Goal: Transaction & Acquisition: Subscribe to service/newsletter

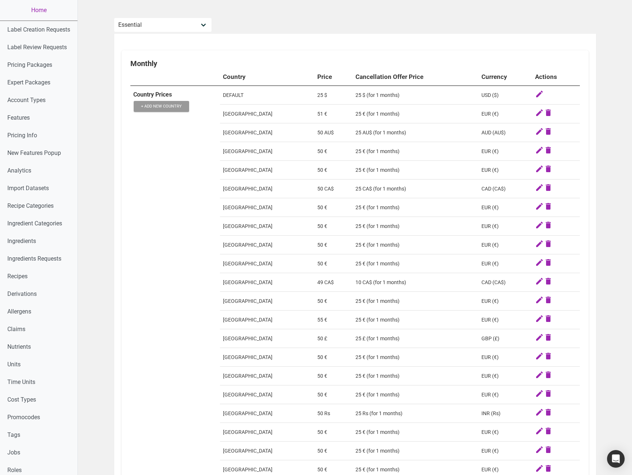
select select "30"
click at [290, 192] on td "Canada" at bounding box center [267, 189] width 94 height 19
click at [546, 283] on icon at bounding box center [548, 282] width 9 height 10
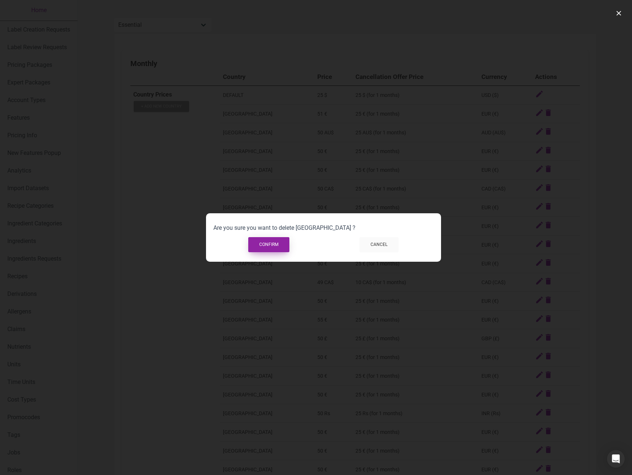
click at [258, 244] on button "Confirm" at bounding box center [268, 244] width 41 height 15
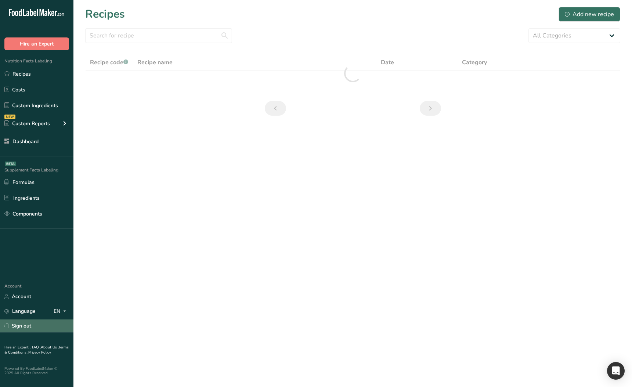
drag, startPoint x: 43, startPoint y: 329, endPoint x: 59, endPoint y: 329, distance: 15.8
click at [43, 329] on link "Sign out" at bounding box center [36, 326] width 73 height 13
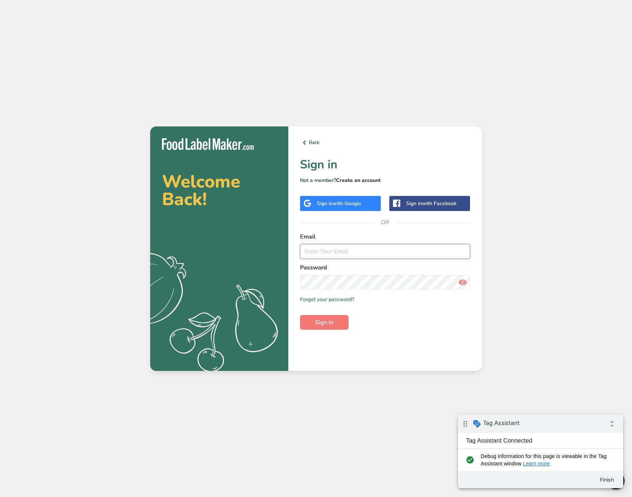
type input "ahmad@foodlabelmaker.com"
click at [355, 179] on link "Create an account" at bounding box center [358, 180] width 45 height 7
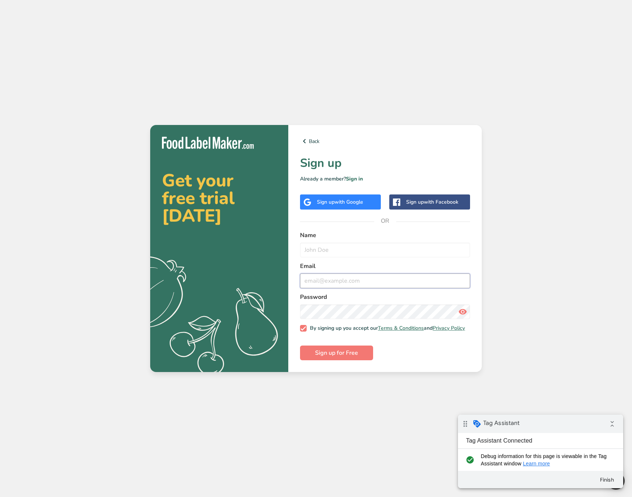
type input "ahmad@foodlabelmaker.com"
click at [339, 251] on input "text" at bounding box center [385, 249] width 170 height 15
type input "C"
type input "TAx Price"
type input "price-tax@test.com"
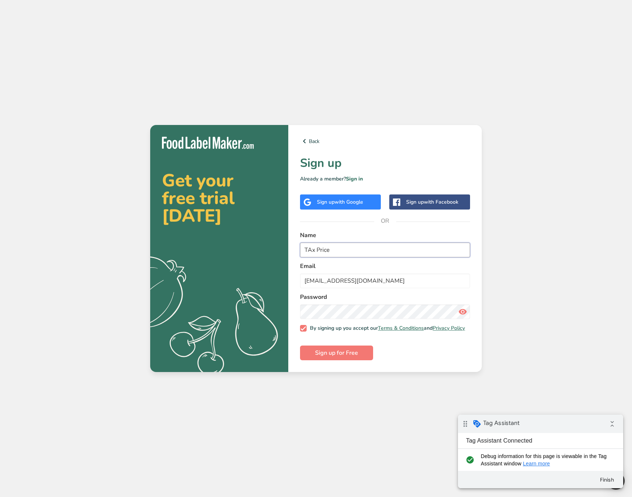
drag, startPoint x: 311, startPoint y: 248, endPoint x: 322, endPoint y: 249, distance: 11.4
click at [309, 249] on input "TAx Price" at bounding box center [385, 249] width 170 height 15
click at [358, 250] on input "Tax Price" at bounding box center [385, 249] width 170 height 15
type input "Tax Price"
click at [358, 356] on button "Sign up for Free" at bounding box center [336, 352] width 73 height 15
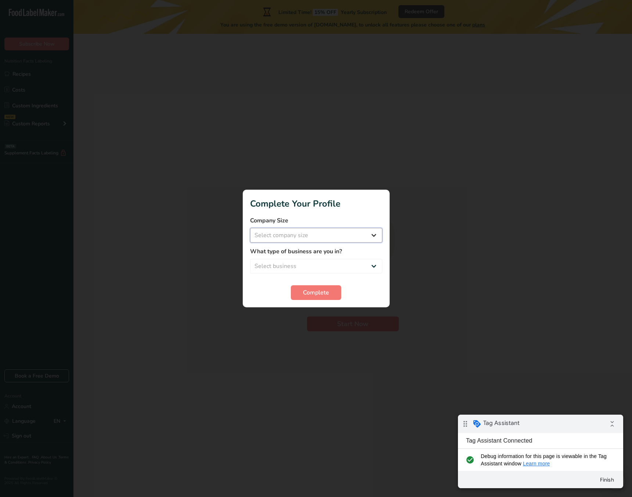
click at [315, 234] on select "Select company size Over 500 Employees test 1 1 Fewer than 10 Employees Fewer t…" at bounding box center [316, 235] width 132 height 15
select select "20"
click at [250, 228] on select "Select company size Over 500 Employees test 1 1 Fewer than 10 Employees Fewer t…" at bounding box center [316, 235] width 132 height 15
click at [307, 265] on select "Select business Packaged Food Manufacturer Restaurant & Cafe Bakery Meal Plans …" at bounding box center [316, 266] width 132 height 15
select select "5"
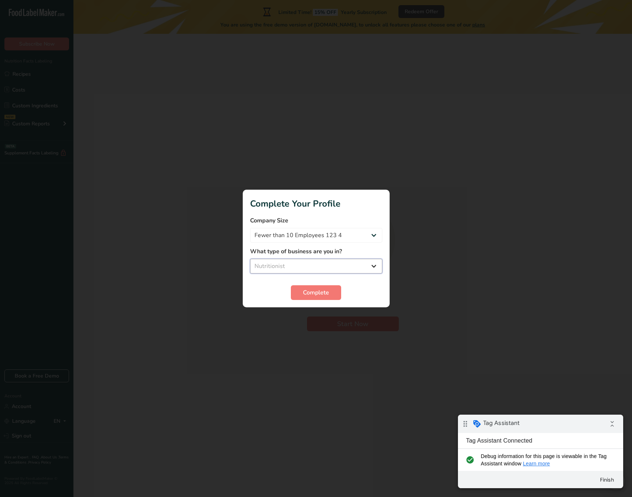
click at [250, 259] on select "Select business Packaged Food Manufacturer Restaurant & Cafe Bakery Meal Plans …" at bounding box center [316, 266] width 132 height 15
click at [315, 298] on button "Complete" at bounding box center [316, 292] width 50 height 15
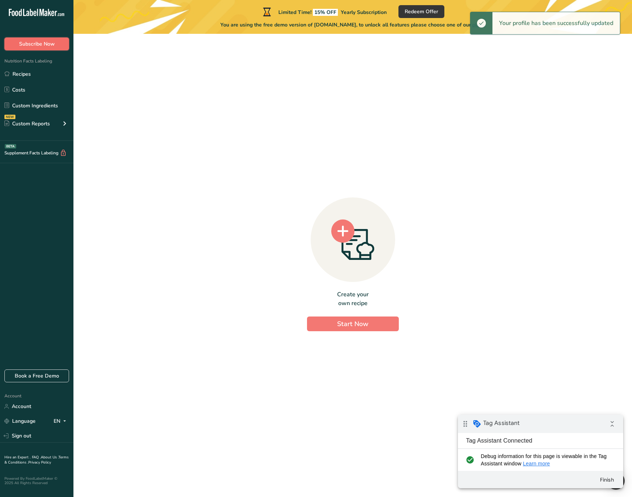
click at [39, 43] on span "Subscribe Now" at bounding box center [37, 44] width 36 height 8
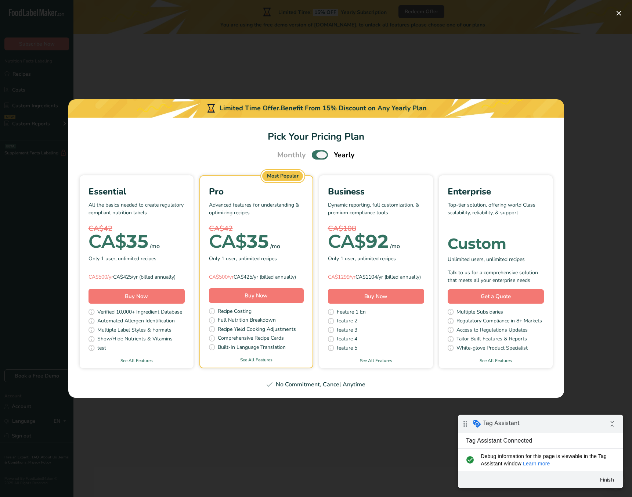
click at [317, 150] on span "Pick Your Pricing Plan Modal" at bounding box center [320, 154] width 16 height 9
click at [317, 152] on input "Pick Your Pricing Plan Modal" at bounding box center [314, 154] width 5 height 5
checkbox input "false"
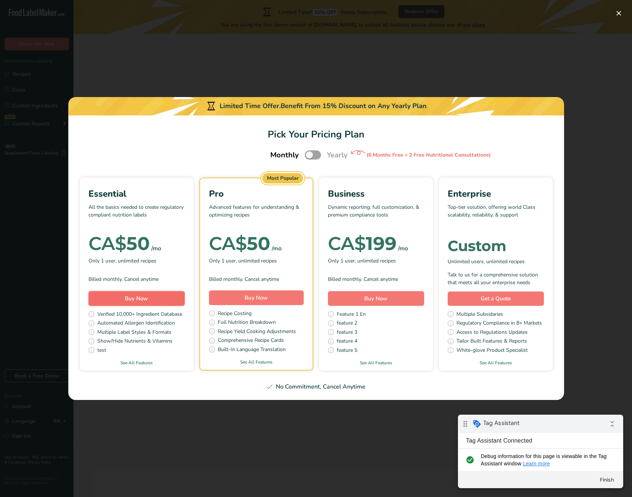
click at [147, 298] on span "Buy Now" at bounding box center [136, 298] width 23 height 7
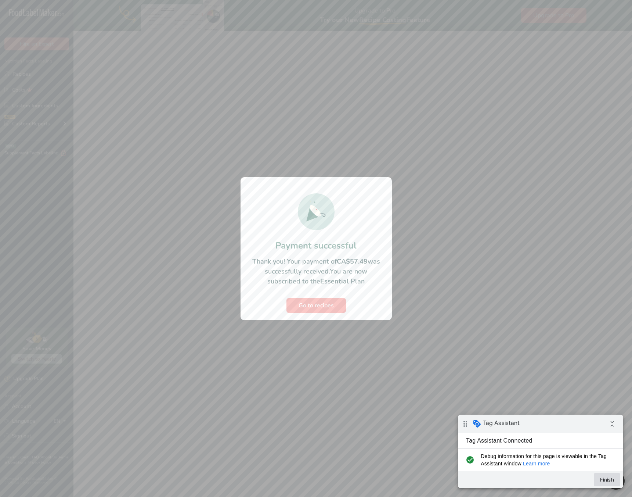
click at [608, 480] on button "Finish" at bounding box center [607, 479] width 26 height 13
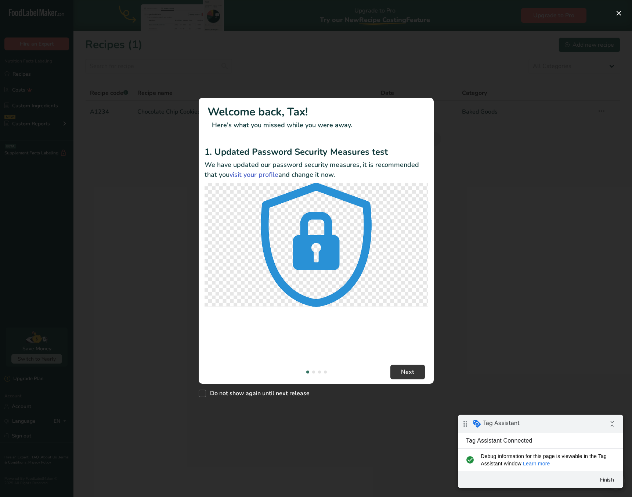
click at [323, 414] on div "New Features" at bounding box center [316, 248] width 632 height 497
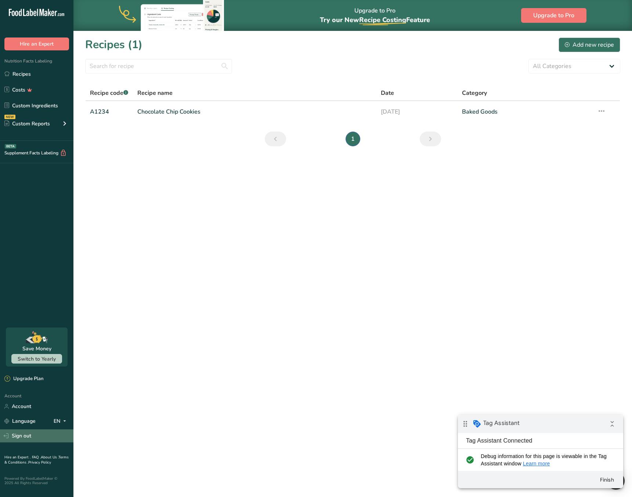
click at [29, 433] on link "Sign out" at bounding box center [36, 435] width 73 height 13
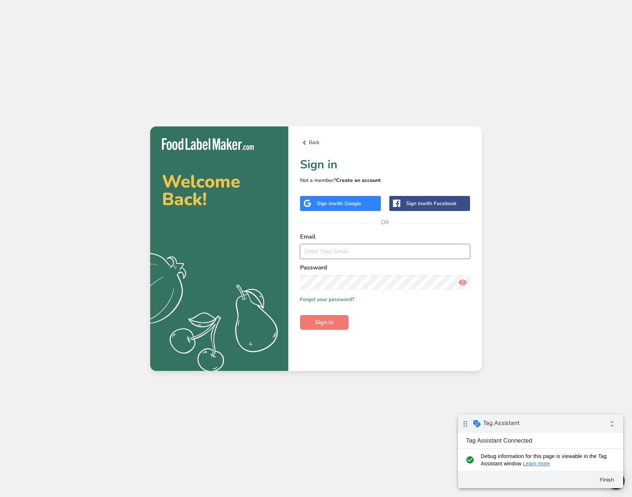
type input "ahmad@foodlabelmaker.com"
click at [370, 182] on link "Create an account" at bounding box center [358, 180] width 45 height 7
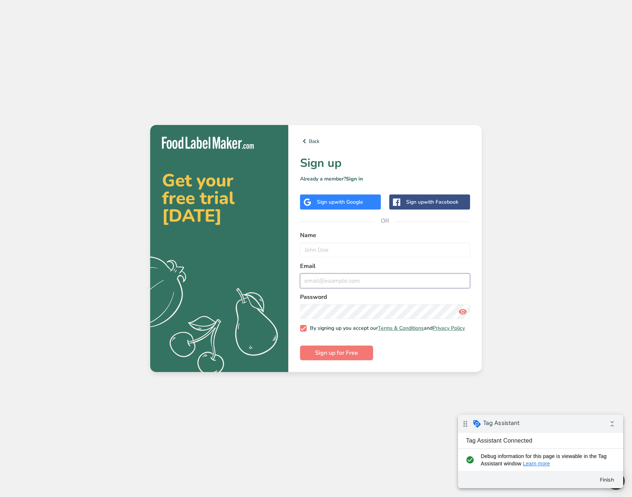
type input "ahmad@foodlabelmaker.com"
click at [361, 250] on input "text" at bounding box center [385, 249] width 170 height 15
type input "T"
type input "John Doe"
type input "tax-price@tp.com"
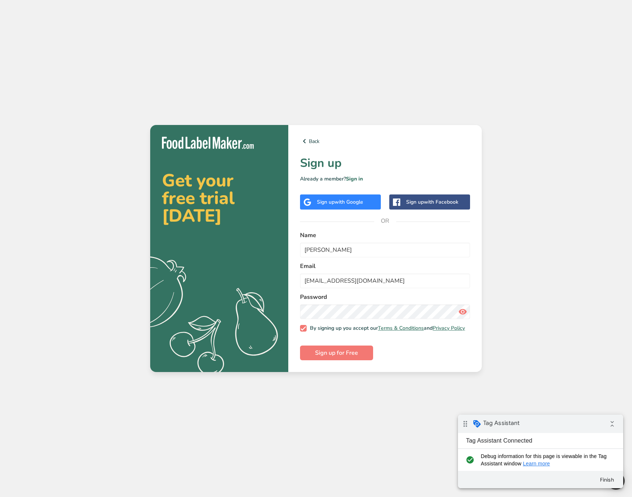
click at [270, 390] on div "Get your free trial today .a{fill:#f5f3ed;} Back Sign up Already a member? Sign…" at bounding box center [316, 248] width 632 height 497
click at [320, 357] on span "Sign up for Free" at bounding box center [336, 352] width 43 height 9
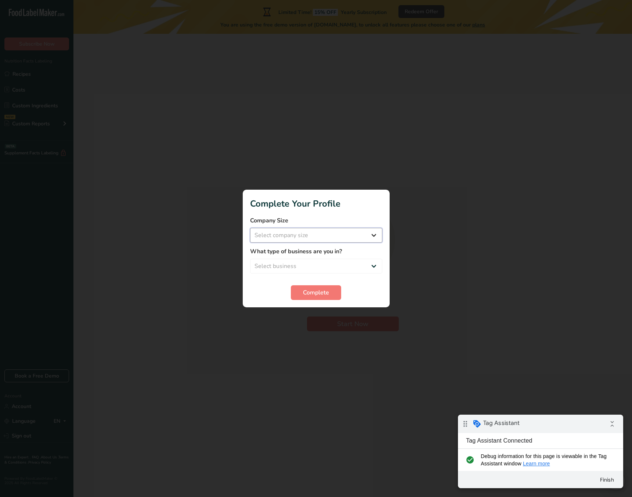
click at [323, 239] on select "Select company size" at bounding box center [316, 235] width 132 height 15
click at [314, 233] on select "Select company size Over 500 Employees test 1 1 Fewer than 10 Employees Fewer t…" at bounding box center [316, 235] width 132 height 15
click at [301, 238] on select "Select company size Over 500 Employees test 1 1 Fewer than 10 Employees Fewer t…" at bounding box center [316, 235] width 132 height 15
select select "20"
click at [250, 228] on select "Select company size Over 500 Employees test 1 1 Fewer than 10 Employees Fewer t…" at bounding box center [316, 235] width 132 height 15
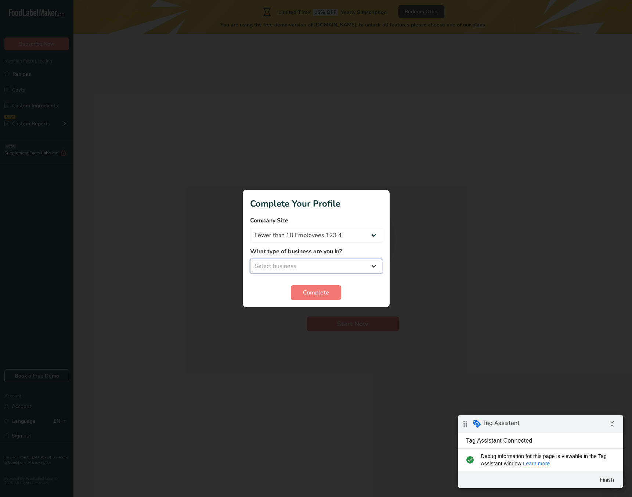
click at [306, 262] on select "Select business Packaged Food Manufacturer Restaurant & Cafe Bakery Meal Plans …" at bounding box center [316, 266] width 132 height 15
select select "4"
click at [250, 259] on select "Select business Packaged Food Manufacturer Restaurant & Cafe Bakery Meal Plans …" at bounding box center [316, 266] width 132 height 15
click at [313, 294] on span "Complete" at bounding box center [316, 292] width 26 height 9
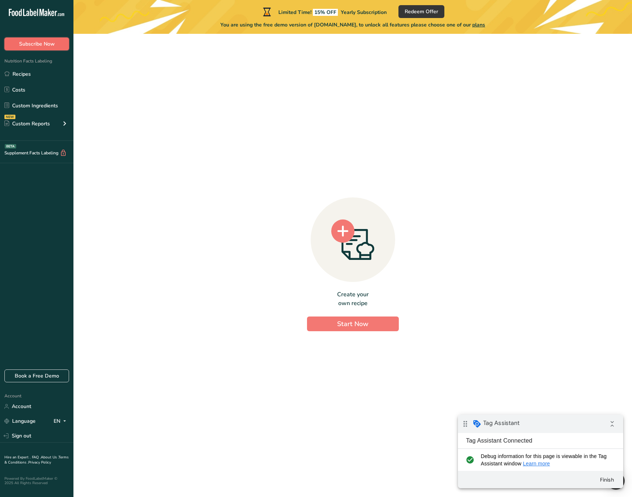
click at [59, 47] on button "Subscribe Now" at bounding box center [36, 43] width 65 height 13
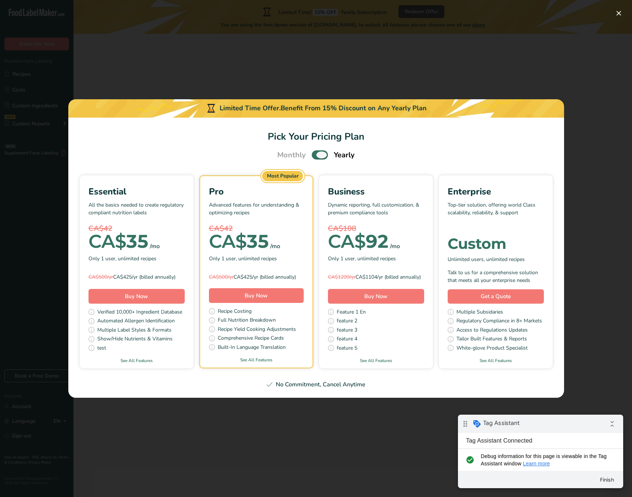
click at [320, 152] on span "Pick Your Pricing Plan Modal" at bounding box center [320, 154] width 16 height 9
click at [317, 152] on input "Pick Your Pricing Plan Modal" at bounding box center [314, 154] width 5 height 5
checkbox input "false"
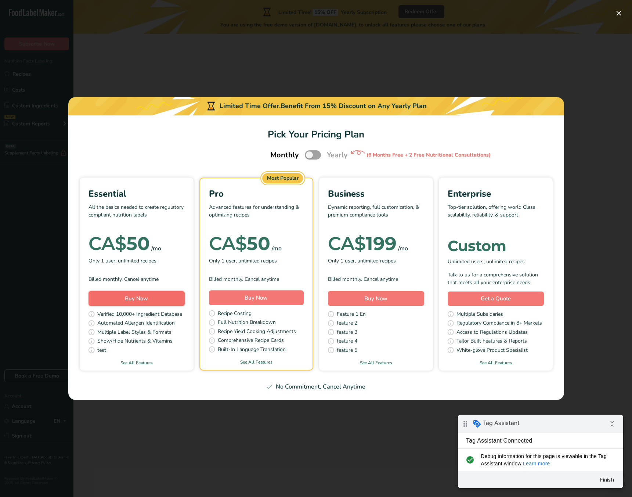
click at [143, 296] on span "Buy Now" at bounding box center [136, 298] width 23 height 7
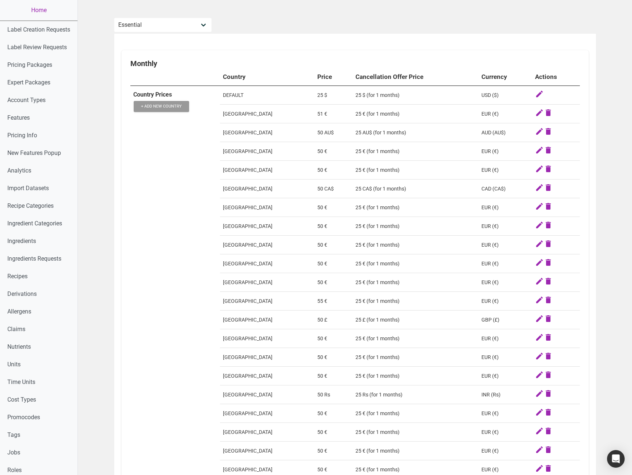
select select "30"
click at [158, 198] on td "Country Prices + Add New Country" at bounding box center [175, 367] width 90 height 562
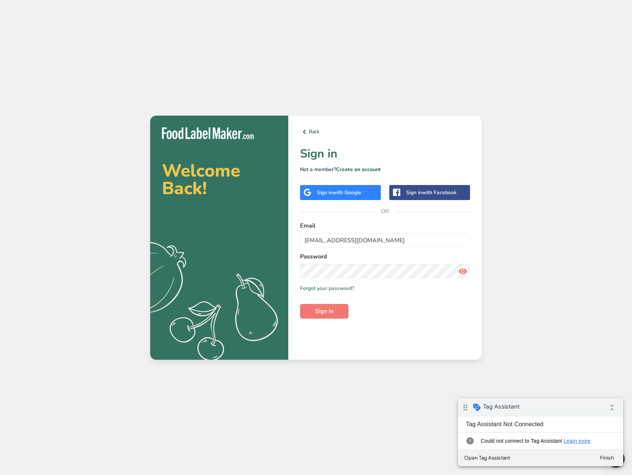
click at [490, 226] on div "Welcome Back! .a{fill:#f5f3ed;} Back Sign in Not a member? Create an account Si…" at bounding box center [316, 237] width 632 height 475
click at [336, 313] on button "Sign in" at bounding box center [324, 311] width 48 height 15
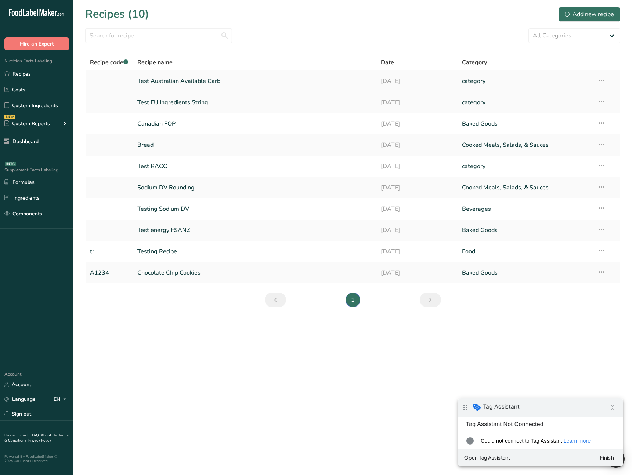
click at [325, 90] on td "Test Australian Available Carb" at bounding box center [255, 81] width 244 height 21
click at [40, 143] on link "Dashboard" at bounding box center [36, 141] width 73 height 14
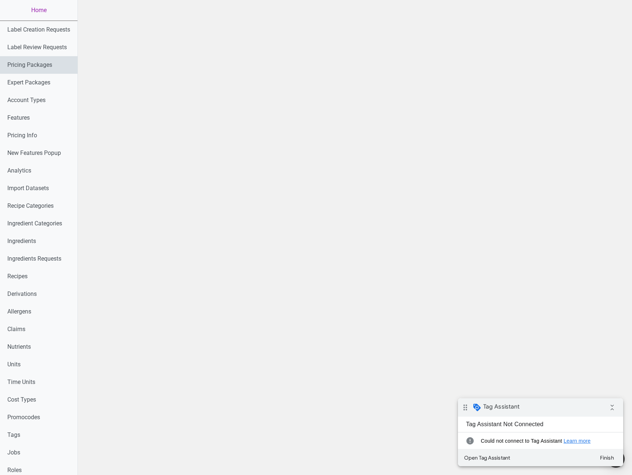
click at [41, 69] on link "Pricing Packages" at bounding box center [39, 65] width 78 height 18
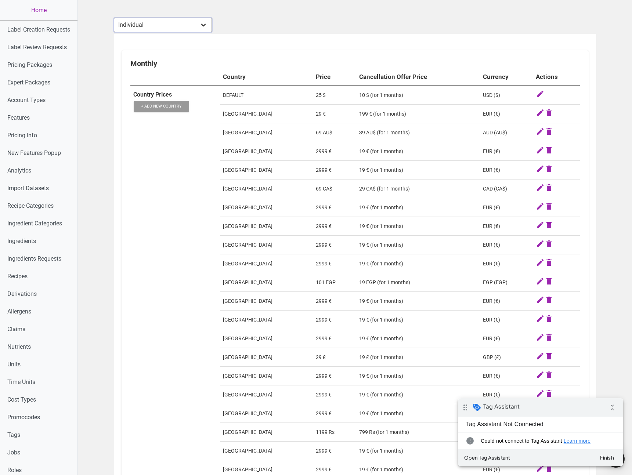
click at [181, 23] on select "Individual Essential Pro Business Old Enterprise 3 Users (799$) Old Enterprise …" at bounding box center [163, 25] width 98 height 15
select select "30"
click at [114, 18] on select "Individual Essential Pro Business Old Enterprise 3 Users (799$) Old Enterprise …" at bounding box center [163, 25] width 98 height 15
click at [535, 188] on icon at bounding box center [539, 188] width 9 height 10
select select "CA"
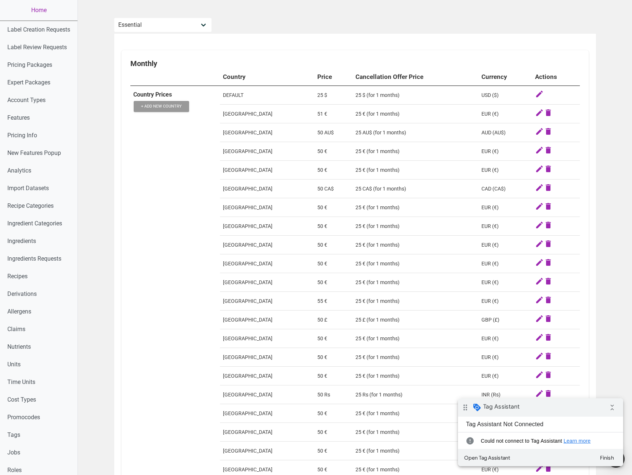
select select "CAD"
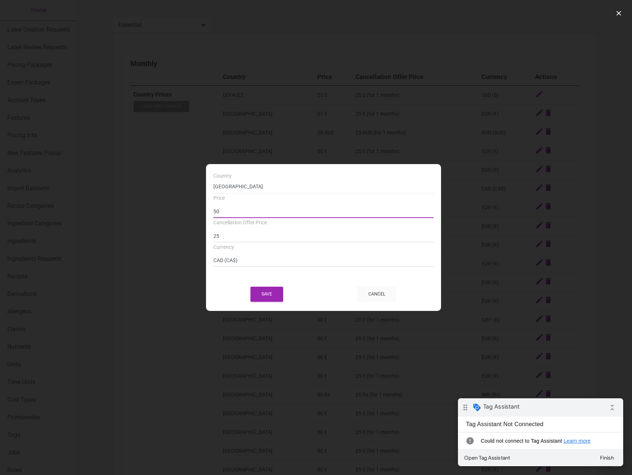
drag, startPoint x: 237, startPoint y: 215, endPoint x: 196, endPoint y: 212, distance: 40.9
click at [196, 212] on div "Country DEFAULT Andorra United Arab Emirates Afghanistan Antigua and Barbuda An…" at bounding box center [316, 237] width 632 height 475
type input "49"
click at [269, 296] on button "Save" at bounding box center [267, 294] width 33 height 15
click at [316, 298] on div "Save Cancel" at bounding box center [323, 294] width 220 height 19
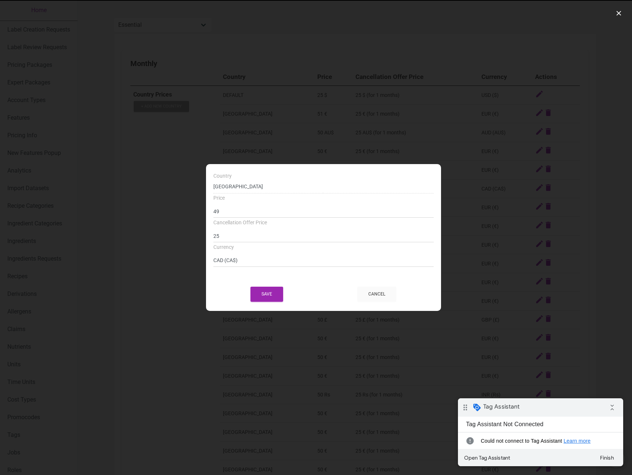
select select
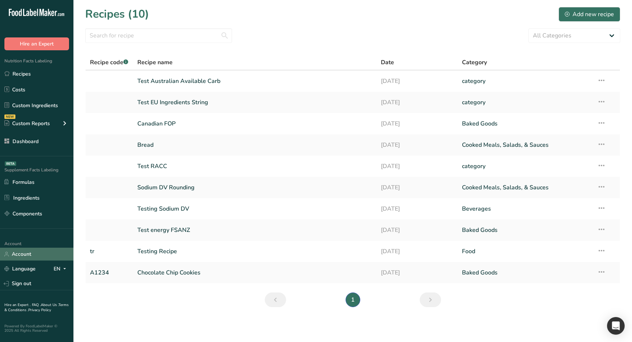
click at [20, 255] on link "Account" at bounding box center [36, 254] width 73 height 13
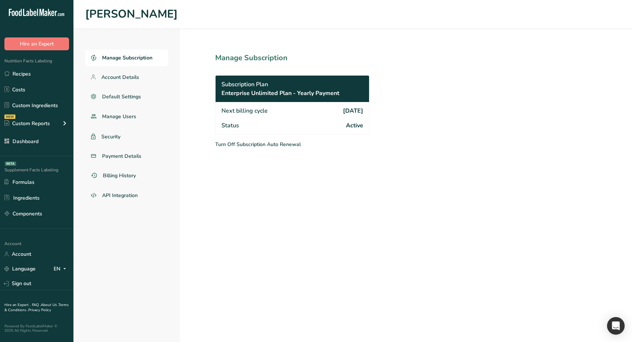
click at [238, 232] on section "Manage Subscription Subscription Plan Enterprise Unlimited Plan - Yearly Paymen…" at bounding box center [308, 185] width 257 height 313
drag, startPoint x: 226, startPoint y: 246, endPoint x: 96, endPoint y: 297, distance: 139.8
click at [224, 247] on section "Manage Subscription Subscription Plan Enterprise Unlimited Plan - Yearly Paymen…" at bounding box center [308, 185] width 257 height 313
click at [32, 271] on link "Sign out" at bounding box center [36, 283] width 73 height 13
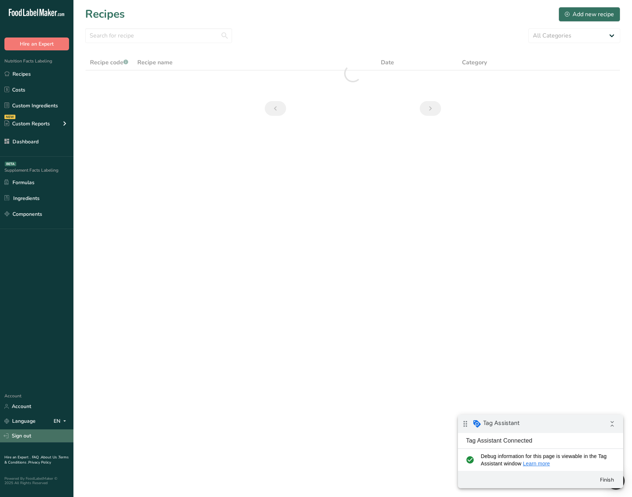
click at [37, 431] on link "Sign out" at bounding box center [36, 435] width 73 height 13
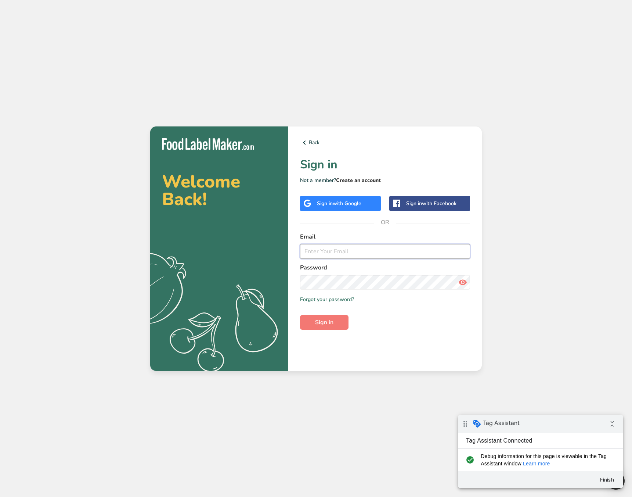
type input "ahmad@foodlabelmaker.com"
click at [360, 180] on link "Create an account" at bounding box center [358, 180] width 45 height 7
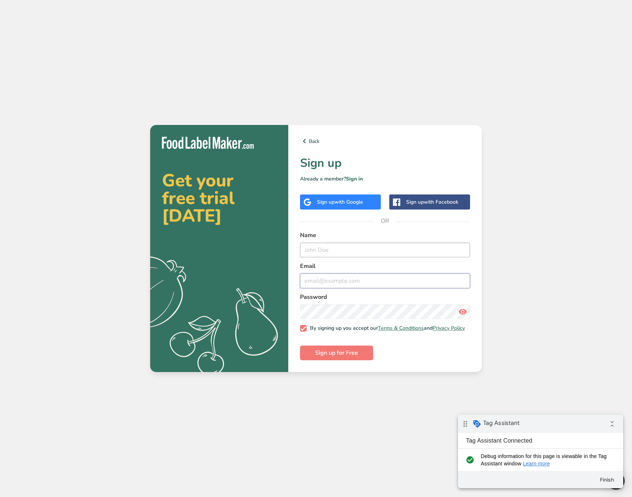
type input "[EMAIL_ADDRESS][DOMAIN_NAME]"
click at [328, 243] on input "text" at bounding box center [385, 249] width 170 height 15
type input "John Doe"
type input "john.doe@testprice.com"
click at [331, 354] on span "Sign up for Free" at bounding box center [336, 352] width 43 height 9
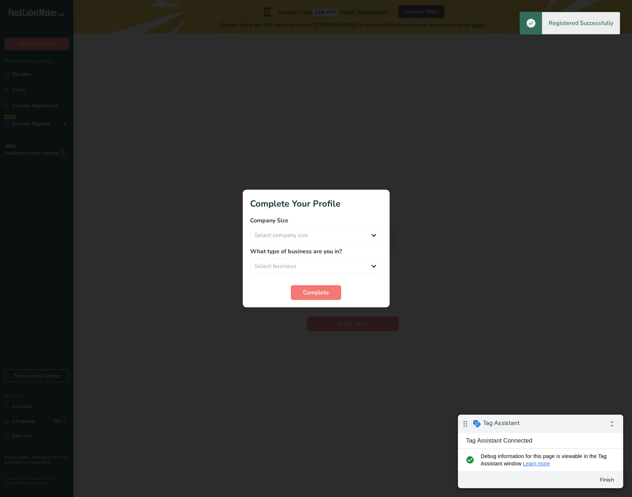
drag, startPoint x: 590, startPoint y: 186, endPoint x: 385, endPoint y: 238, distance: 212.2
click at [590, 186] on div at bounding box center [316, 248] width 632 height 497
click at [324, 236] on select "Select company size Over 500 Employees test 1 1 Fewer than 10 Employees Fewer t…" at bounding box center [316, 235] width 132 height 15
select select "20"
click at [250, 228] on select "Select company size Over 500 Employees test 1 1 Fewer than 10 Employees Fewer t…" at bounding box center [316, 235] width 132 height 15
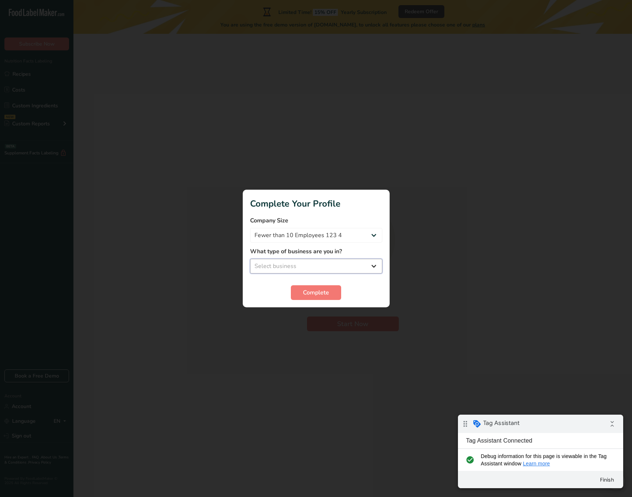
click at [294, 271] on select "Select business Packaged Food Manufacturer Restaurant & Cafe Bakery Meal Plans …" at bounding box center [316, 266] width 132 height 15
select select "5"
click at [250, 259] on select "Select business Packaged Food Manufacturer Restaurant & Cafe Bakery Meal Plans …" at bounding box center [316, 266] width 132 height 15
click at [316, 292] on span "Complete" at bounding box center [316, 292] width 26 height 9
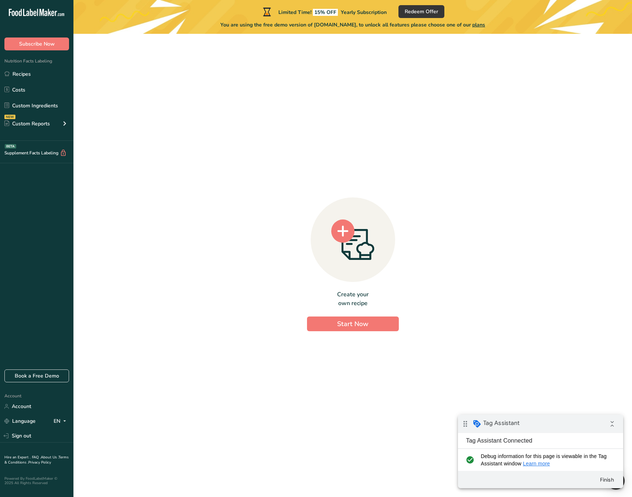
drag, startPoint x: 453, startPoint y: 301, endPoint x: 449, endPoint y: 301, distance: 3.7
click at [453, 301] on div "Create your own recipe Start Now" at bounding box center [352, 262] width 535 height 445
click at [51, 42] on span "Subscribe Now" at bounding box center [37, 44] width 36 height 8
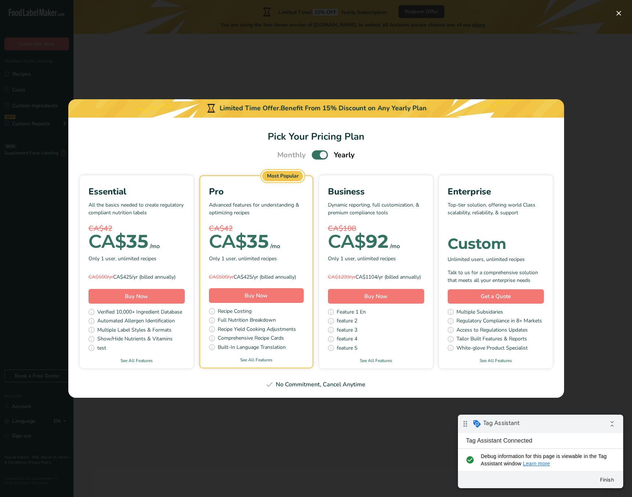
click at [321, 155] on span "Pick Your Pricing Plan Modal" at bounding box center [320, 154] width 16 height 9
click at [317, 155] on input "Pick Your Pricing Plan Modal" at bounding box center [314, 154] width 5 height 5
checkbox input "false"
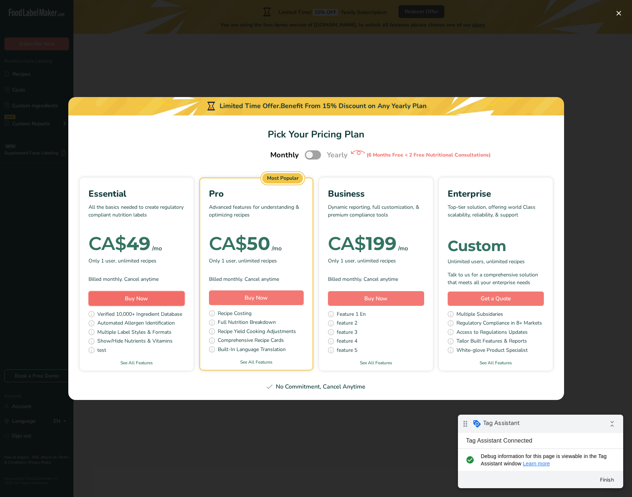
click at [143, 302] on span "Buy Now" at bounding box center [136, 298] width 23 height 7
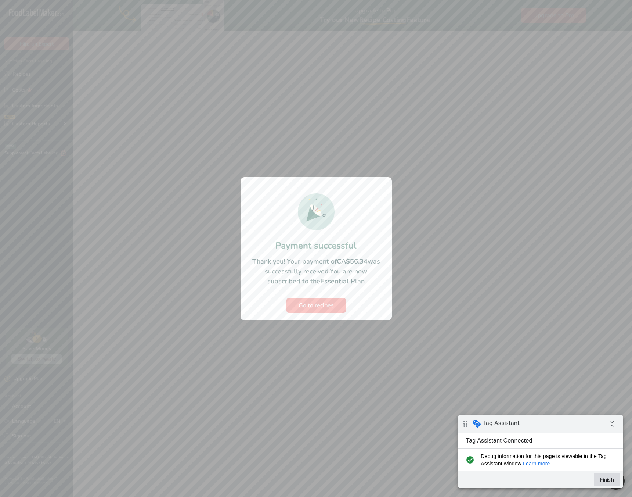
click at [611, 479] on button "Finish" at bounding box center [607, 479] width 26 height 13
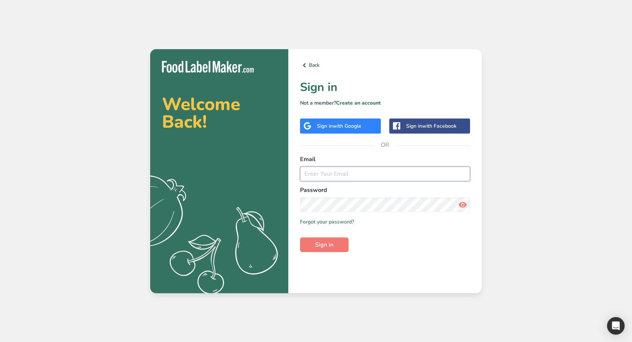
type input "[EMAIL_ADDRESS][DOMAIN_NAME]"
click at [140, 207] on div "Welcome Back! .a{fill:#f5f3ed;} Back Sign in Not a member? Create an account Si…" at bounding box center [316, 171] width 632 height 342
click at [405, 271] on div "Back Sign in Not a member? Create an account Sign in with Google Sign in with F…" at bounding box center [385, 171] width 194 height 244
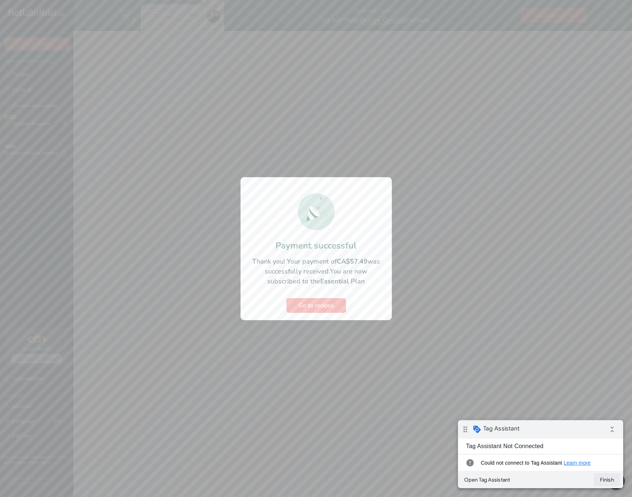
click at [611, 477] on button "Finish" at bounding box center [607, 479] width 26 height 13
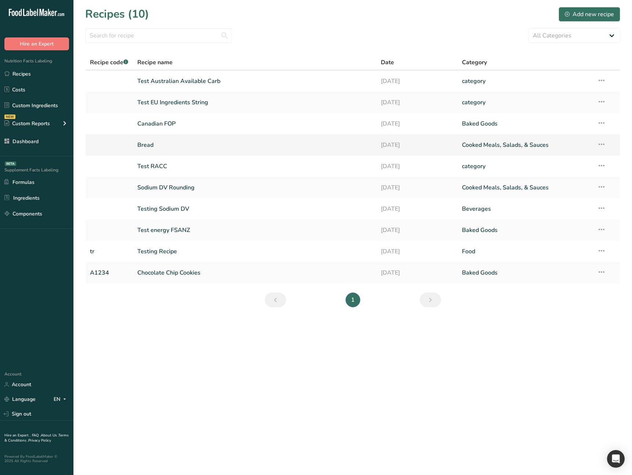
click at [205, 151] on link "Bread" at bounding box center [254, 144] width 235 height 15
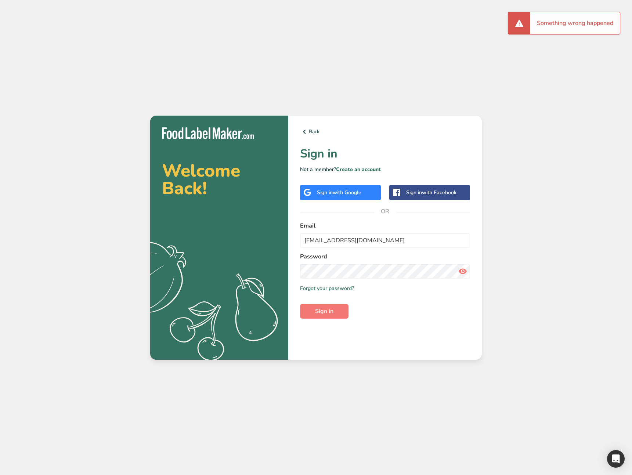
click at [421, 331] on div "Back Sign in Not a member? Create an account Sign in with Google Sign in with F…" at bounding box center [385, 238] width 194 height 244
click at [399, 244] on input "[EMAIL_ADDRESS][DOMAIN_NAME]" at bounding box center [385, 240] width 170 height 15
